Goal: Check status

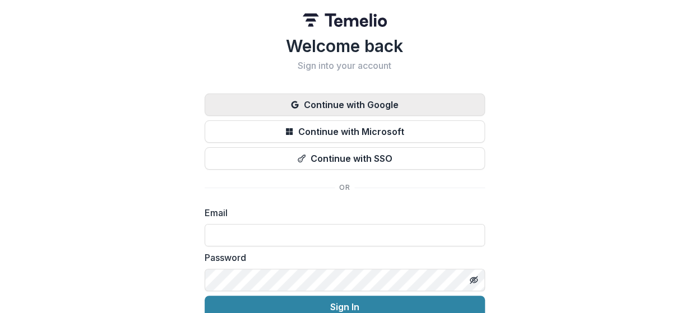
click at [358, 110] on button "Continue with Google" at bounding box center [345, 105] width 280 height 22
